Goal: Transaction & Acquisition: Purchase product/service

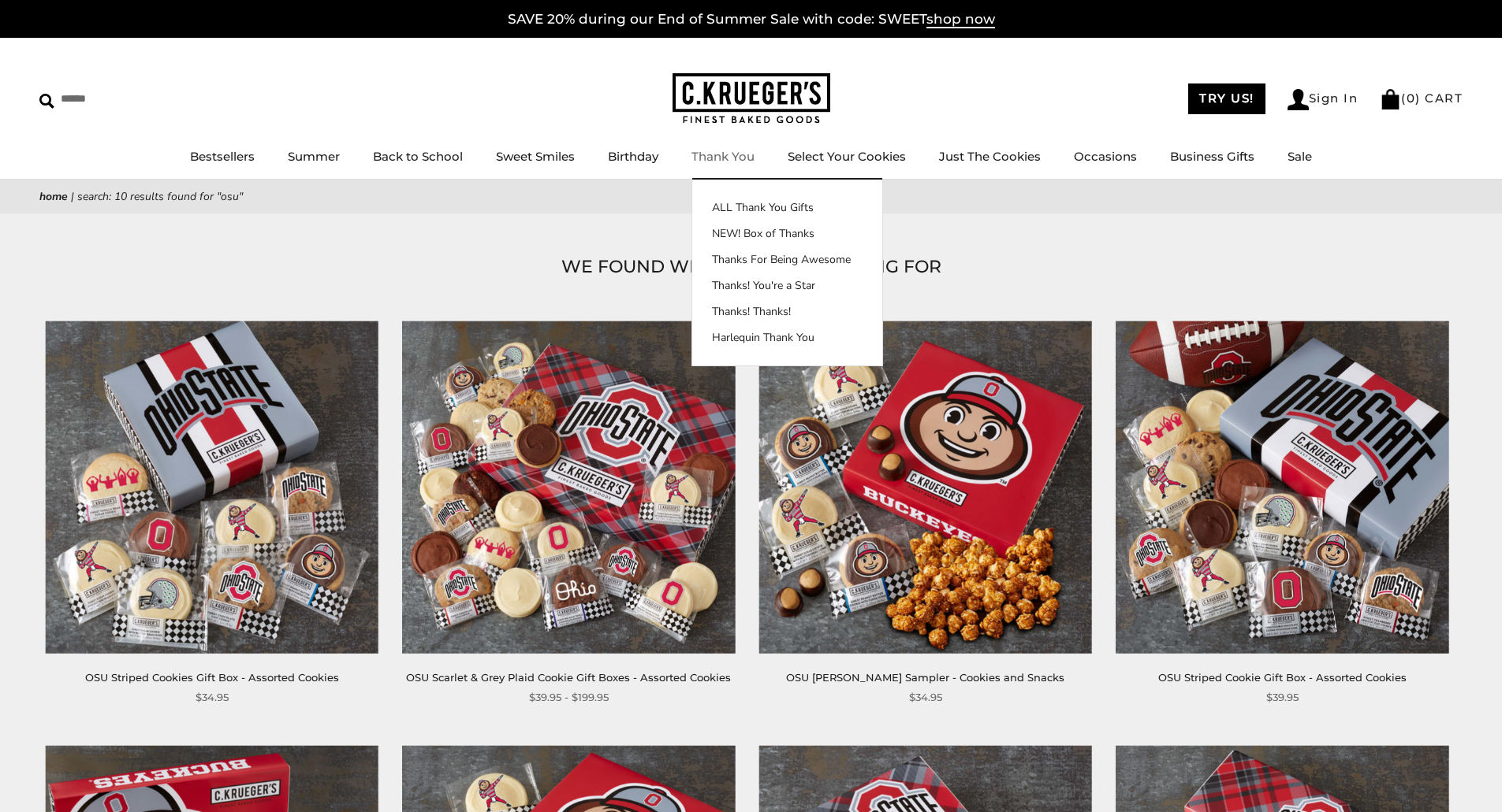
click at [737, 156] on link "Thank You" at bounding box center [723, 156] width 63 height 15
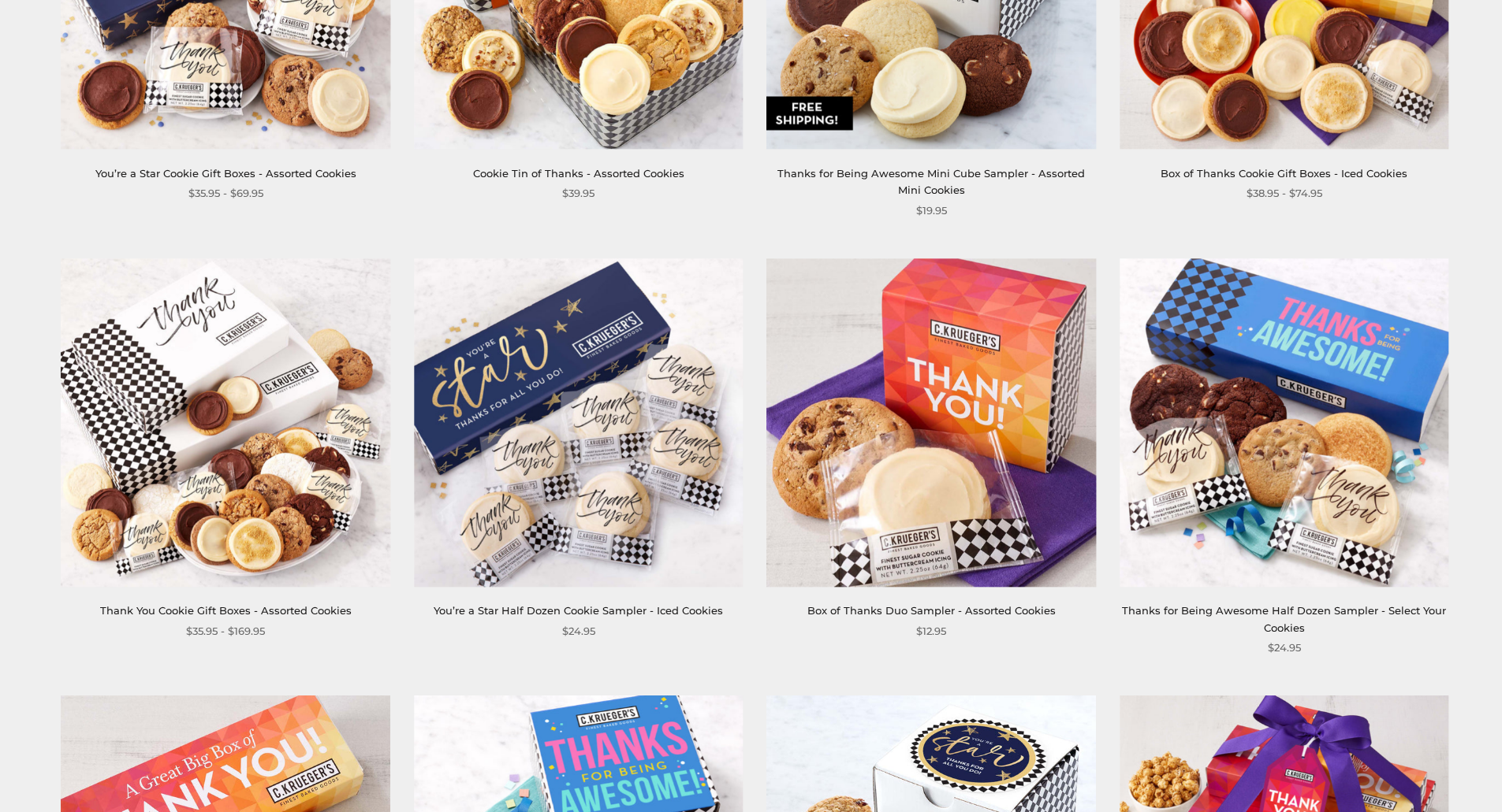
scroll to position [1419, 0]
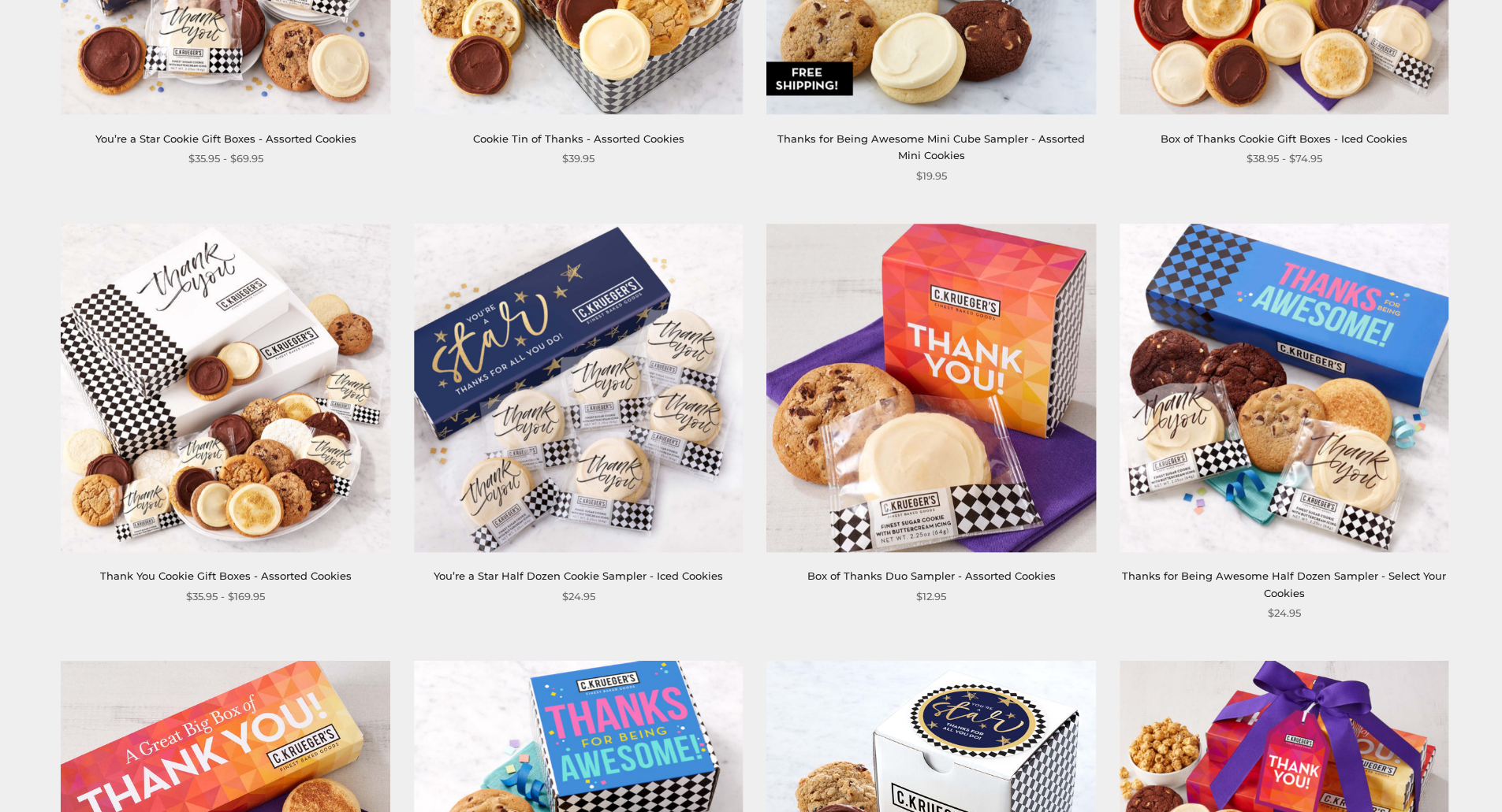
click at [1269, 404] on img at bounding box center [1283, 387] width 328 height 328
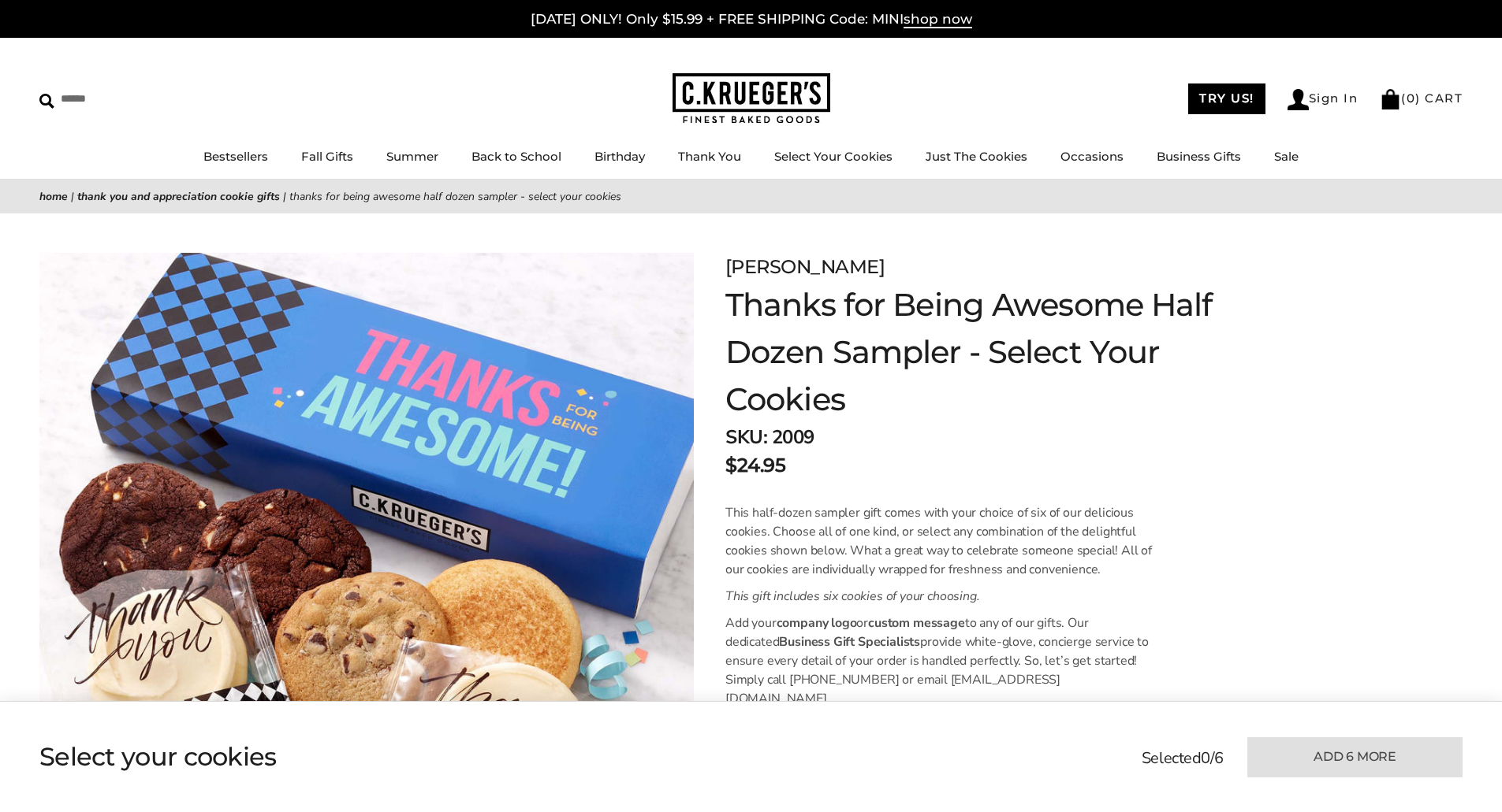
click at [992, 553] on span "This half-dozen sampler gift comes with your choice of six of our delicious coo…" at bounding box center [938, 541] width 426 height 74
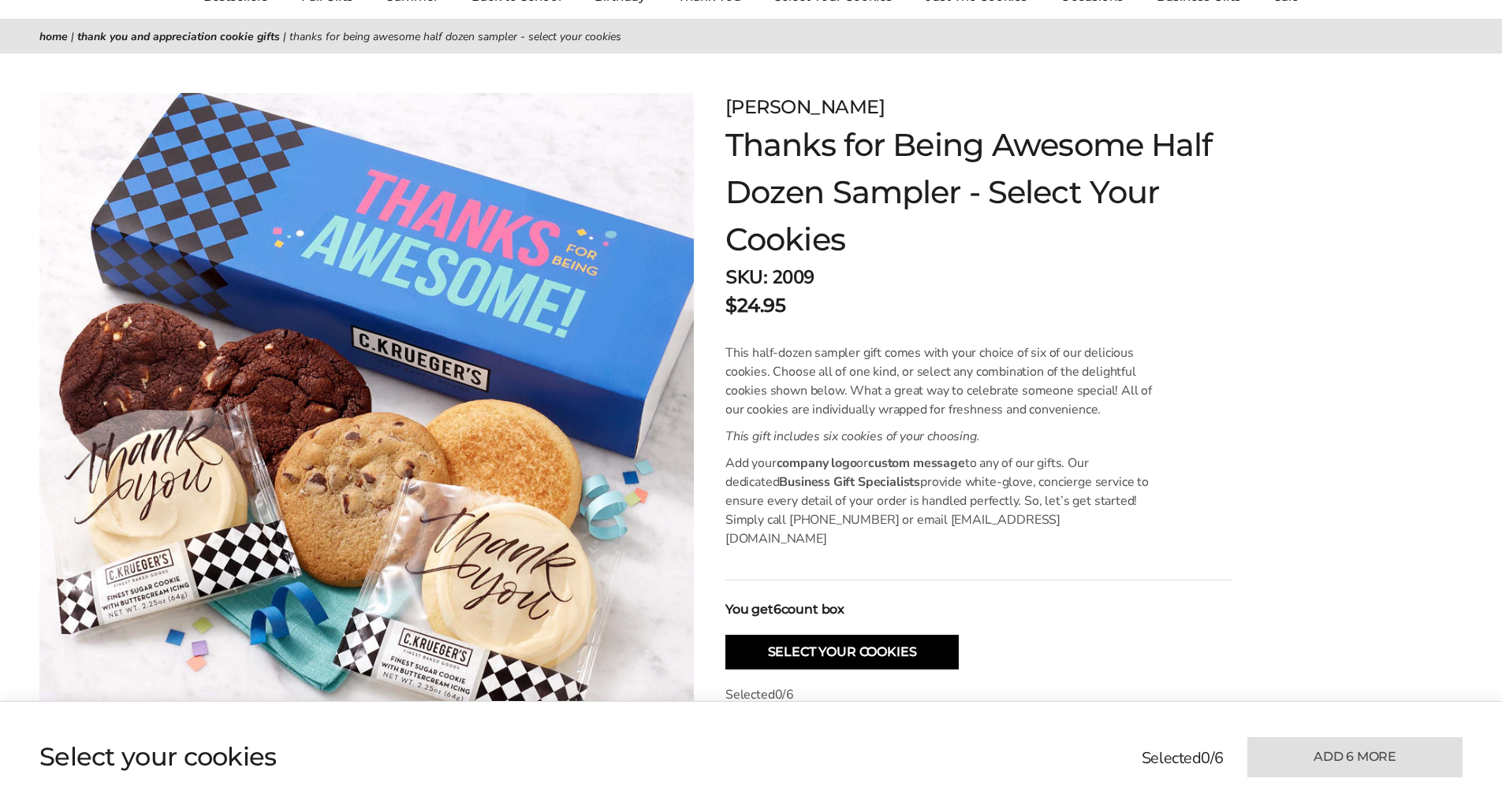
scroll to position [158, 0]
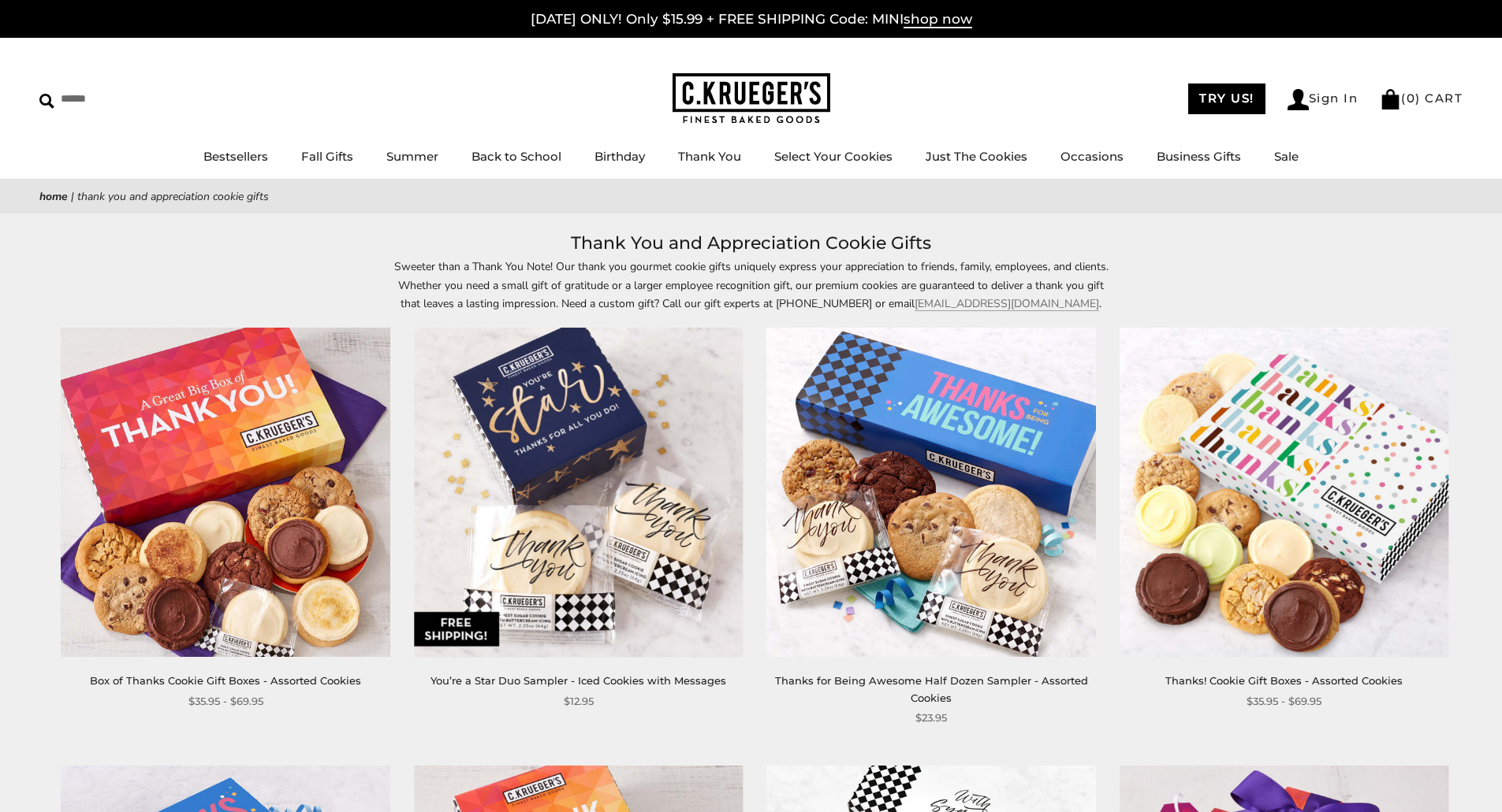
click at [930, 494] on img at bounding box center [930, 492] width 328 height 328
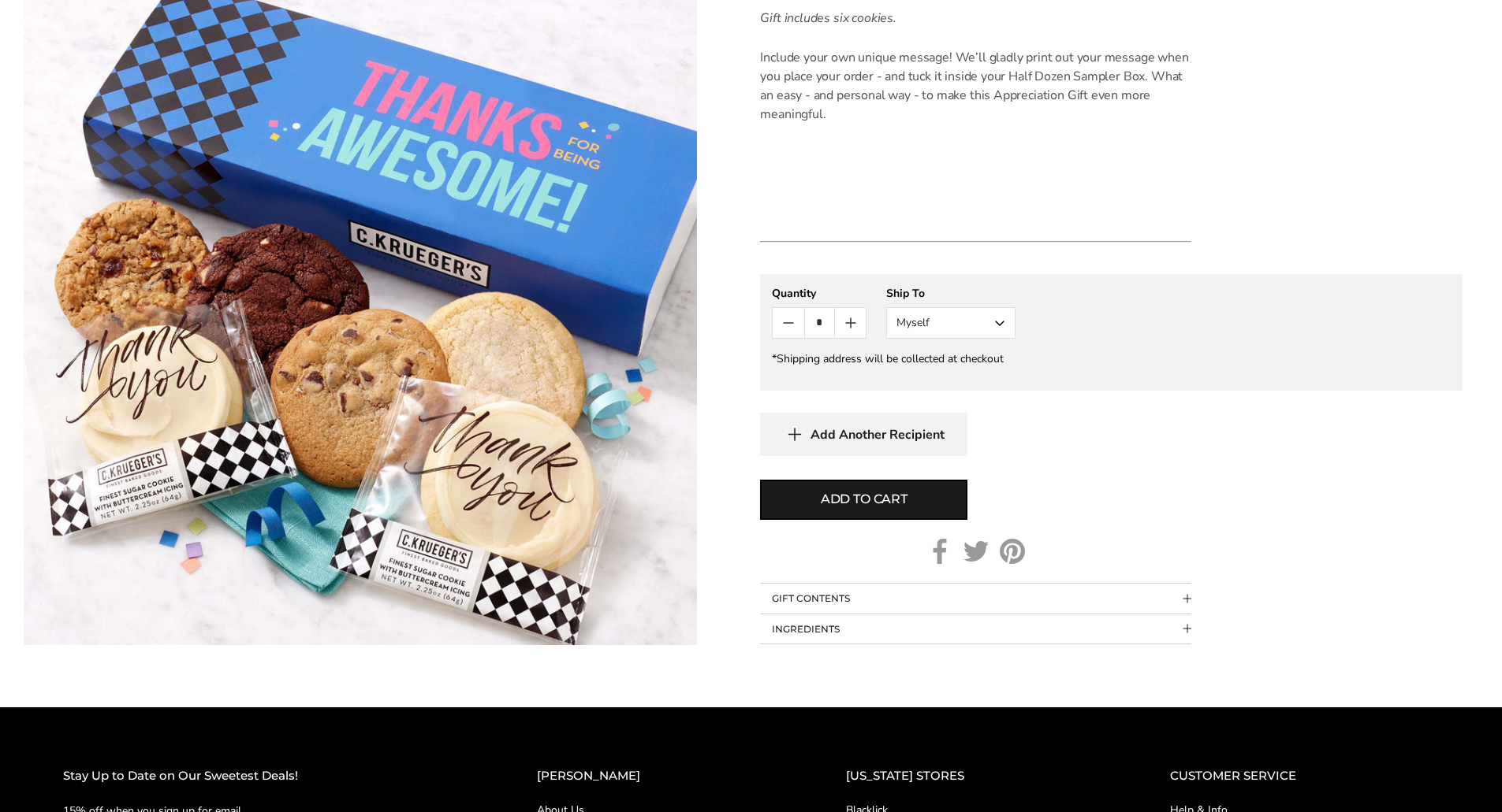
scroll to position [788, 0]
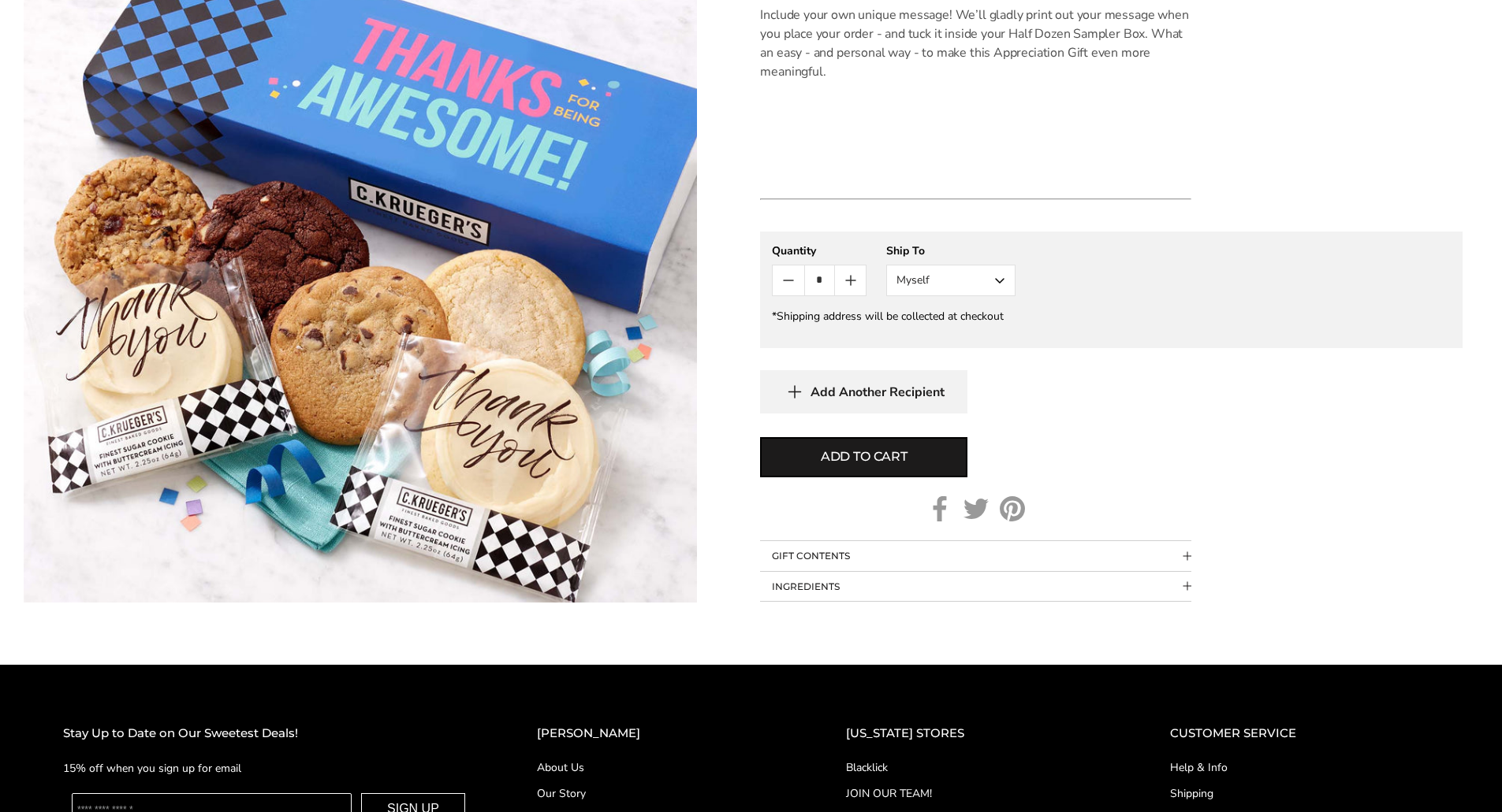
click at [820, 553] on button "GIFT CONTENTS" at bounding box center [975, 557] width 431 height 30
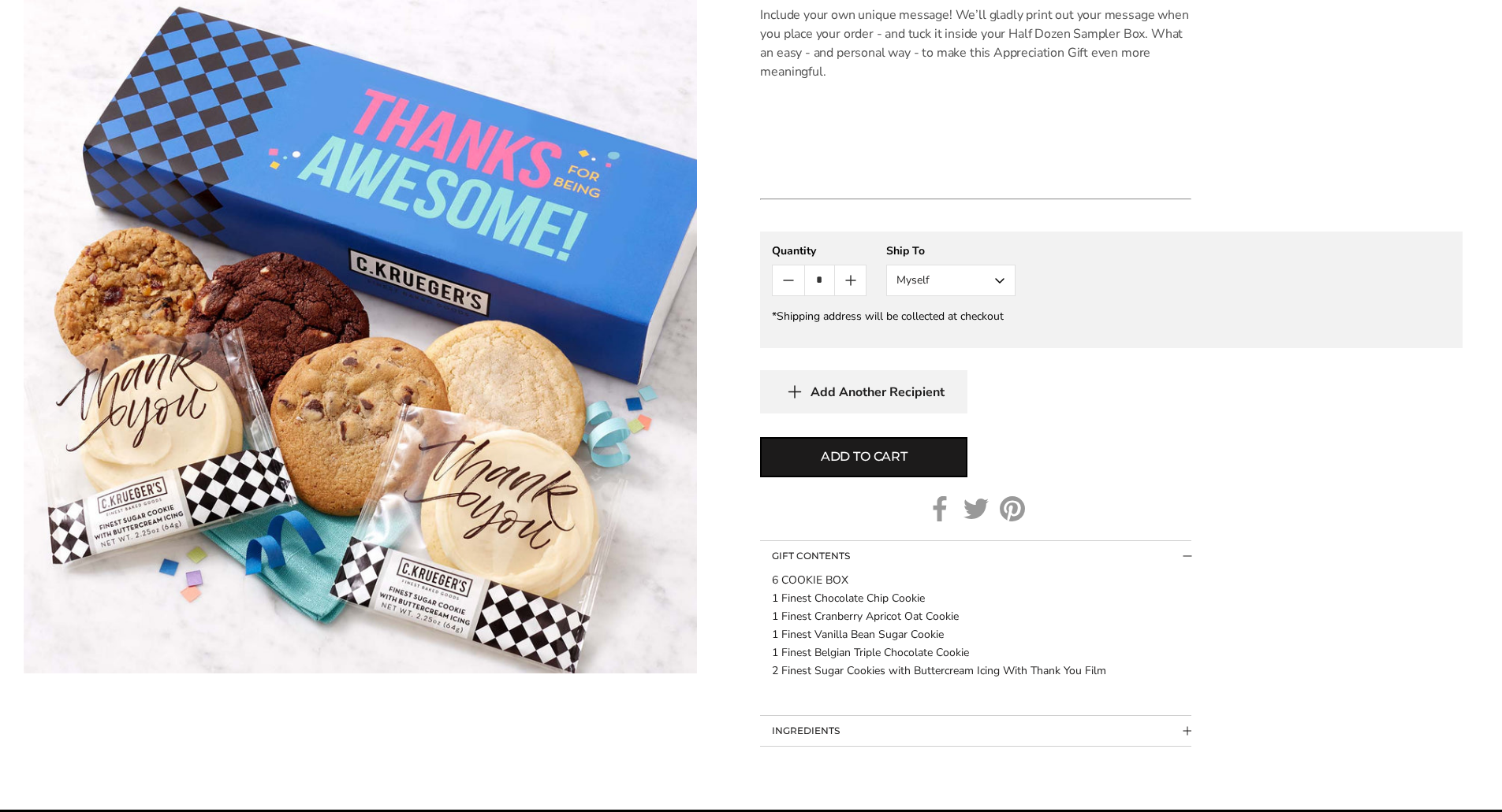
drag, startPoint x: 768, startPoint y: 601, endPoint x: 996, endPoint y: 650, distance: 233.2
click at [996, 650] on div "6 COOKIE BOX 1 Finest Chocolate Chip Cookie 1 Finest Cranberry Apricot Oat Cook…" at bounding box center [975, 643] width 431 height 145
copy div "1 Finest Chocolate Chip Cookie 1 Finest Cranberry Apricot Oat Cookie 1 Finest V…"
